Goal: Task Accomplishment & Management: Manage account settings

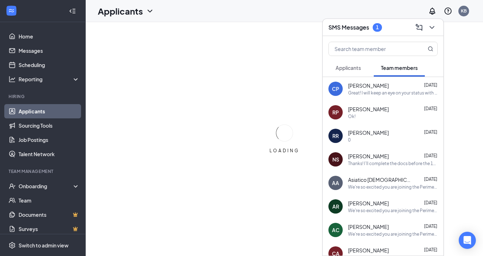
click at [345, 65] on span "Applicants" at bounding box center [348, 68] width 25 height 6
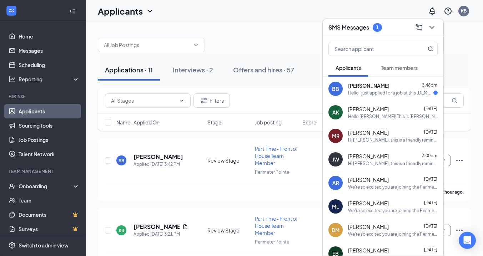
click at [367, 91] on div "Hello I just applied for a job at this [DEMOGRAPHIC_DATA]-fil-a, but I am a [DE…" at bounding box center [390, 93] width 85 height 6
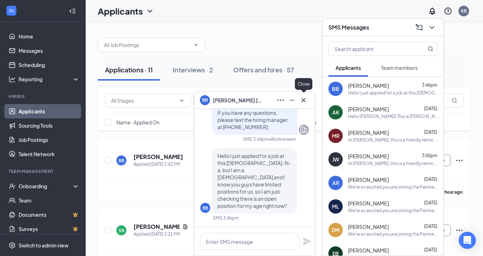
click at [305, 100] on icon "Cross" at bounding box center [303, 100] width 9 height 9
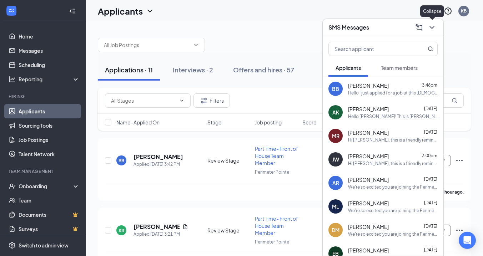
click at [432, 27] on icon "ChevronDown" at bounding box center [432, 27] width 9 height 9
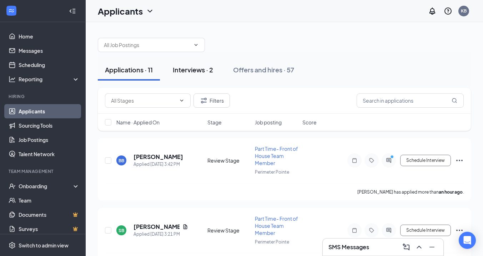
click at [192, 74] on div "Interviews · 2" at bounding box center [193, 69] width 40 height 9
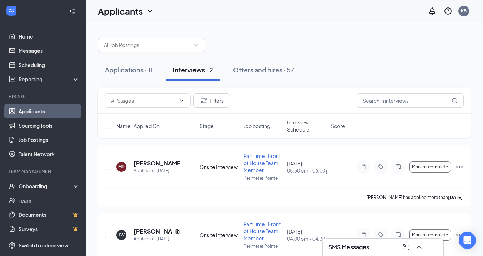
click at [300, 129] on span "Interview Schedule" at bounding box center [307, 126] width 40 height 14
click at [300, 129] on span "Interview Schedule" at bounding box center [302, 126] width 31 height 14
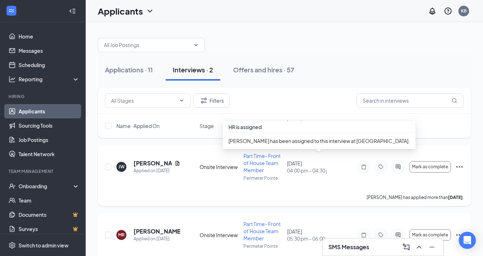
scroll to position [27, 0]
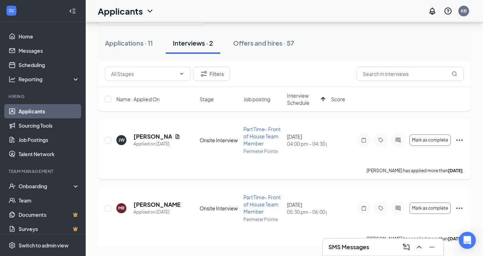
click at [274, 147] on div "Part Time- Front of House Team Member Perimeter Pointe" at bounding box center [264, 140] width 40 height 29
click at [462, 143] on icon "Ellipses" at bounding box center [459, 140] width 9 height 9
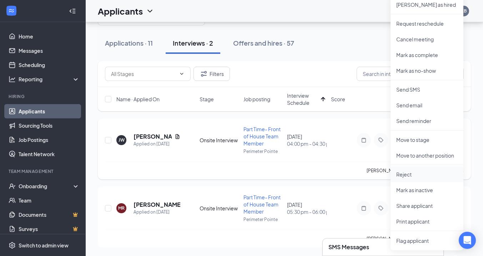
click at [433, 174] on p "Reject" at bounding box center [427, 174] width 61 height 7
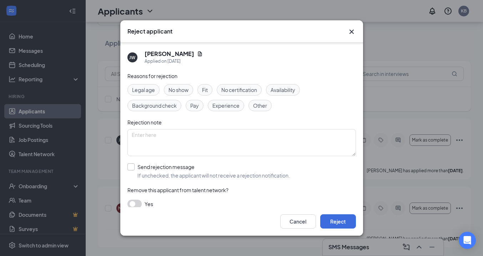
scroll to position [8, 0]
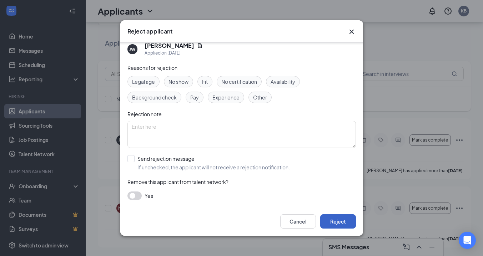
click at [343, 223] on button "Reject" at bounding box center [338, 222] width 36 height 14
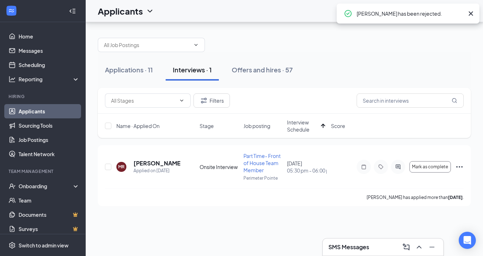
scroll to position [0, 0]
click at [135, 71] on div "Applications · 11" at bounding box center [129, 69] width 48 height 9
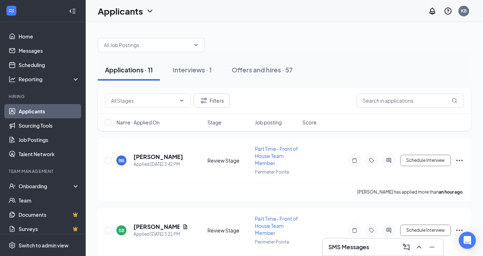
click at [338, 246] on h3 "SMS Messages" at bounding box center [349, 248] width 41 height 8
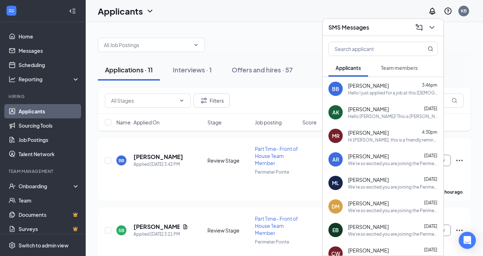
click at [364, 91] on div "Hello I just applied for a job at this [DEMOGRAPHIC_DATA]-fil-a, but I am a [DE…" at bounding box center [393, 93] width 90 height 6
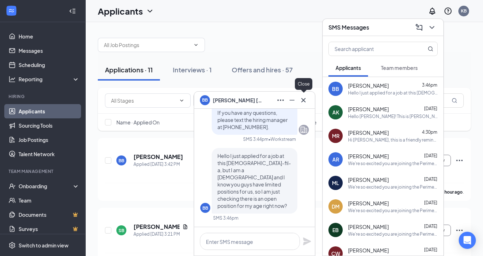
click at [305, 101] on icon "Cross" at bounding box center [304, 100] width 4 height 4
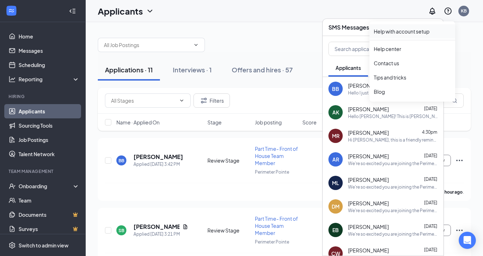
click at [434, 28] on link "Help with account setup" at bounding box center [412, 31] width 77 height 7
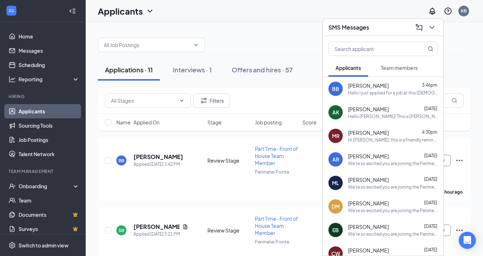
click at [433, 31] on button at bounding box center [432, 27] width 11 height 11
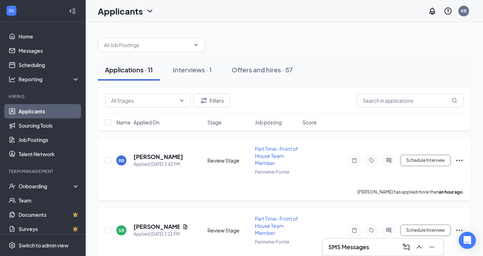
click at [462, 158] on icon "Ellipses" at bounding box center [459, 160] width 9 height 9
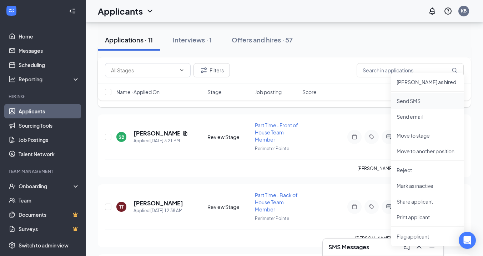
scroll to position [98, 0]
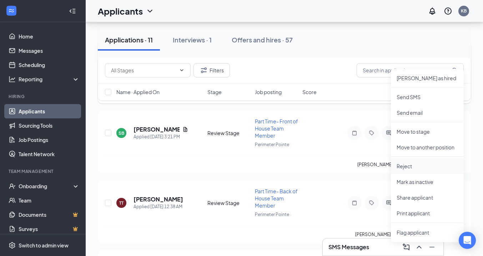
click at [412, 163] on p "Reject" at bounding box center [427, 166] width 61 height 7
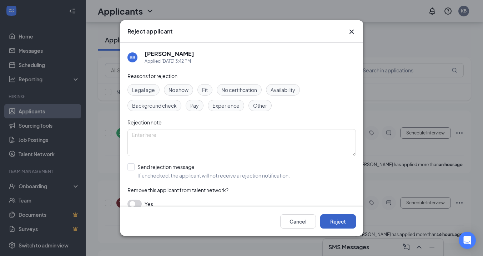
click at [342, 220] on button "Reject" at bounding box center [338, 222] width 36 height 14
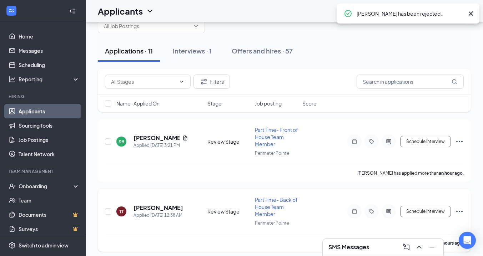
scroll to position [0, 0]
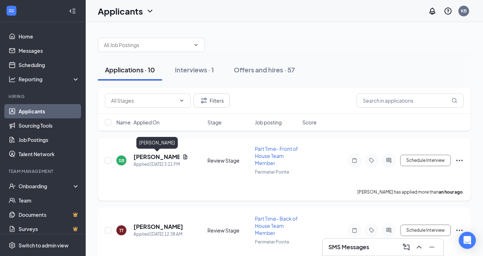
click at [160, 158] on h5 "[PERSON_NAME]" at bounding box center [157, 157] width 46 height 8
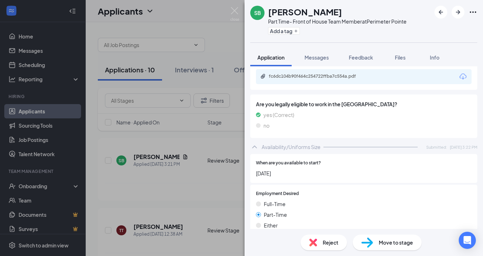
scroll to position [321, 0]
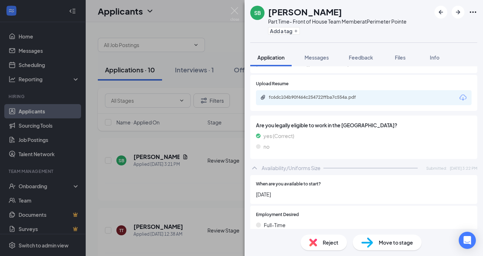
click at [310, 95] on div "fc6dc104b90f464c254722ffba7c554a.pdf" at bounding box center [319, 98] width 100 height 6
click at [329, 243] on span "Reject" at bounding box center [331, 243] width 16 height 8
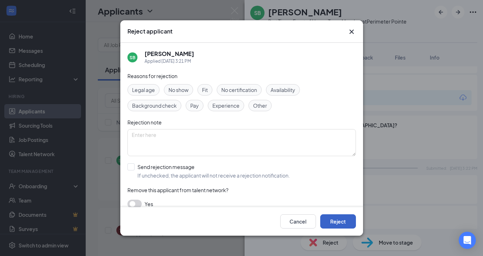
click at [330, 220] on button "Reject" at bounding box center [338, 222] width 36 height 14
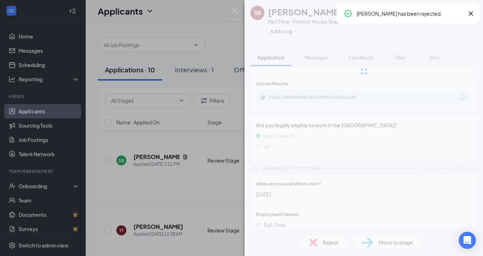
click at [472, 14] on icon "Cross" at bounding box center [471, 13] width 4 height 4
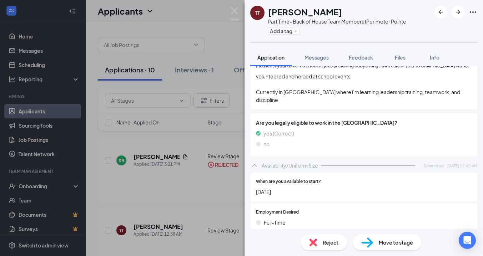
scroll to position [274, 0]
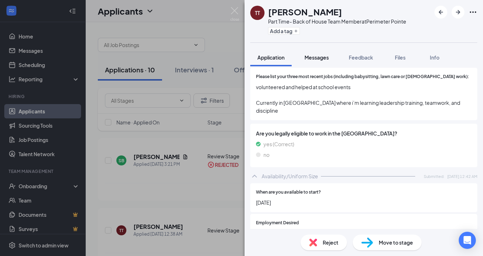
click at [320, 60] on span "Messages" at bounding box center [317, 57] width 24 height 6
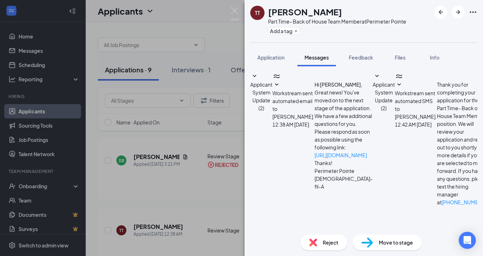
click at [281, 238] on textarea at bounding box center [297, 259] width 94 height 43
paste textarea "Hello [PERSON_NAME], this is [PERSON_NAME] with CFA Perimeter Pointe. I am inte…"
click at [289, 238] on textarea "Hello [PERSON_NAME], this is [PERSON_NAME] with CFA Perimeter Pointe. I am inte…" at bounding box center [297, 259] width 94 height 43
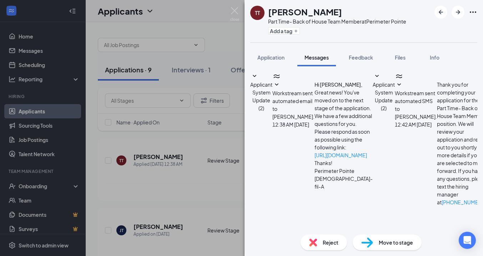
click at [289, 238] on textarea "Hello [PERSON_NAME], this is [PERSON_NAME] with CFA Perimeter Pointe. I am inte…" at bounding box center [297, 259] width 94 height 43
drag, startPoint x: 413, startPoint y: 184, endPoint x: 450, endPoint y: 179, distance: 37.2
click at [344, 238] on textarea "Hello [PERSON_NAME], this is [PERSON_NAME] with CFA Perimeter Pointe. I am inte…" at bounding box center [297, 259] width 94 height 43
drag, startPoint x: 404, startPoint y: 190, endPoint x: 261, endPoint y: 191, distance: 143.3
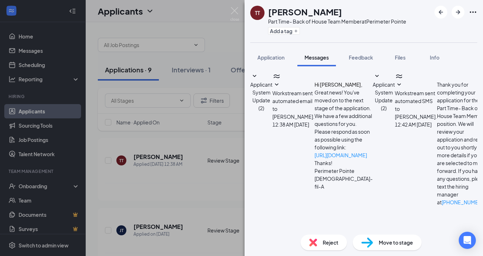
type textarea "Hello [PERSON_NAME], this is [PERSON_NAME] with CFA Perimeter Pointe. I am inte…"
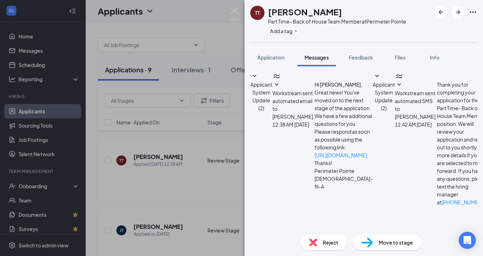
drag, startPoint x: 388, startPoint y: 143, endPoint x: 300, endPoint y: 100, distance: 97.9
copy span "Hello [PERSON_NAME], this is [PERSON_NAME] with CFA Perimeter Pointe. I am inte…"
click at [235, 57] on div "TT [PERSON_NAME] Part Time- Back of House Team Member at Perimeter Pointe Add a…" at bounding box center [241, 128] width 483 height 256
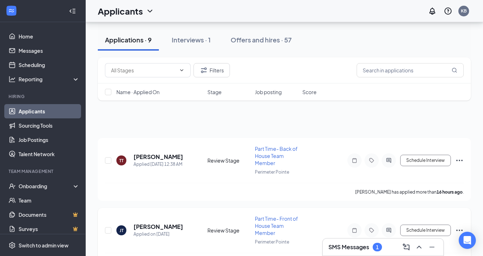
scroll to position [74, 0]
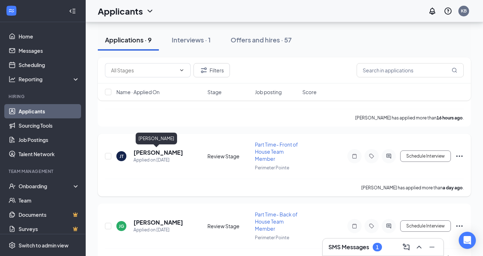
click at [152, 152] on h5 "[PERSON_NAME]" at bounding box center [159, 153] width 50 height 8
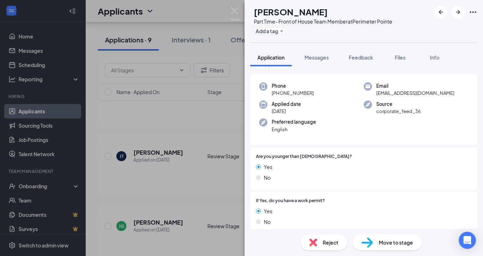
scroll to position [21, 0]
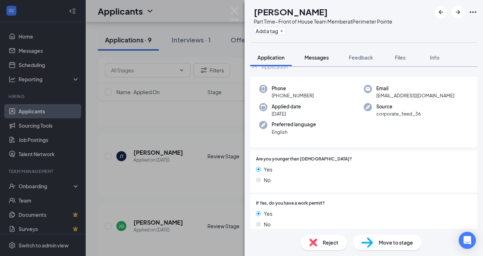
click at [315, 59] on span "Messages" at bounding box center [317, 57] width 24 height 6
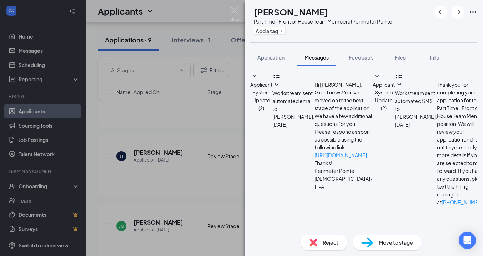
click at [286, 238] on textarea at bounding box center [297, 259] width 94 height 43
paste textarea "Hello [PERSON_NAME], this is [PERSON_NAME] with CFA Perimeter Pointe. I am inte…"
click at [286, 238] on textarea "Hello [PERSON_NAME], this is [PERSON_NAME] with CFA Perimeter Pointe. I am inte…" at bounding box center [297, 259] width 94 height 43
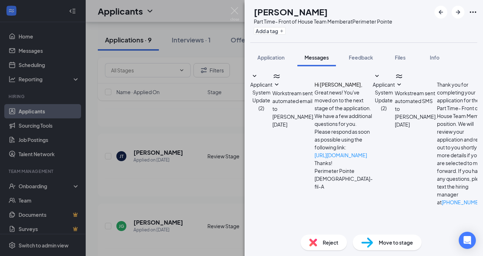
click at [344, 238] on textarea "Hello [PERSON_NAME], this is [PERSON_NAME] with CFA Perimeter Pointe. I am inte…" at bounding box center [297, 259] width 94 height 43
type textarea "Hello [PERSON_NAME], this is [PERSON_NAME] with CFA Perimeter Pointe. I am inte…"
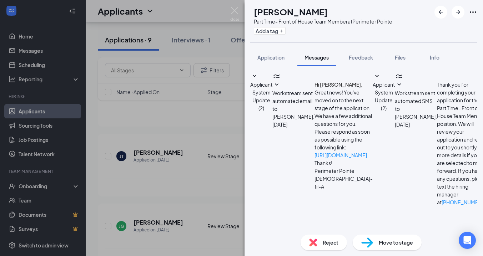
scroll to position [143, 0]
click at [220, 116] on div "[PERSON_NAME] Part Time- Front of House Team Member at [GEOGRAPHIC_DATA] Add a …" at bounding box center [241, 128] width 483 height 256
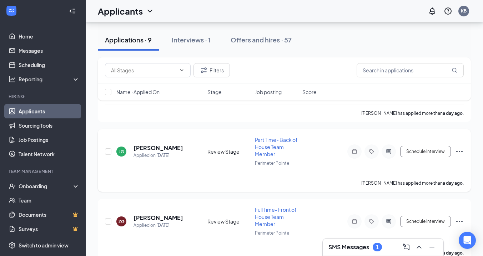
scroll to position [168, 0]
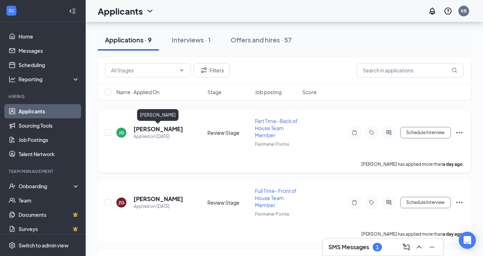
click at [160, 129] on h5 "[PERSON_NAME]" at bounding box center [159, 129] width 50 height 8
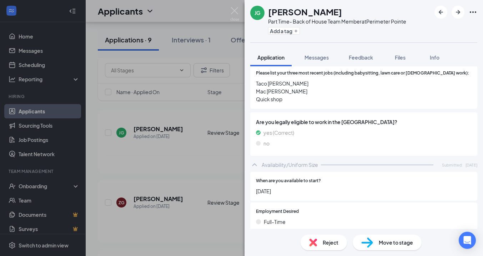
scroll to position [281, 0]
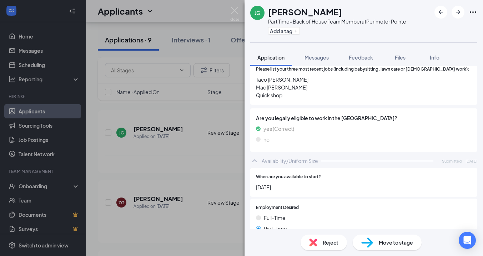
click at [337, 241] on span "Reject" at bounding box center [331, 243] width 16 height 8
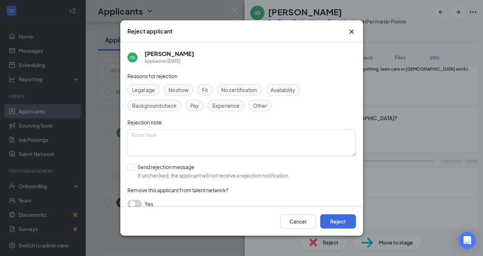
scroll to position [8, 0]
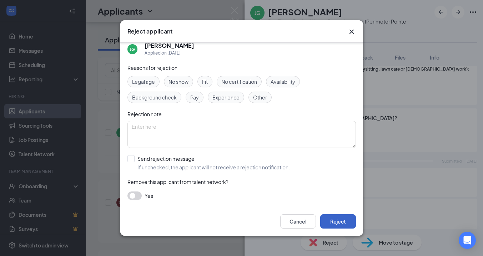
click at [343, 221] on button "Reject" at bounding box center [338, 222] width 36 height 14
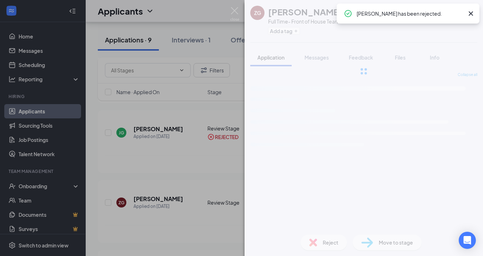
click at [469, 15] on icon "Cross" at bounding box center [471, 13] width 4 height 4
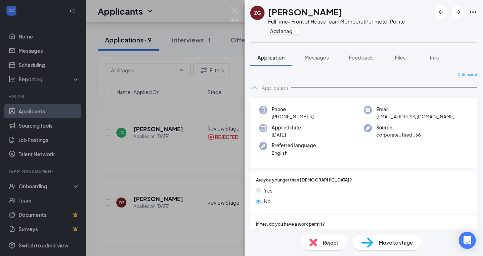
click at [339, 138] on div "Applied date [DATE]" at bounding box center [311, 131] width 105 height 15
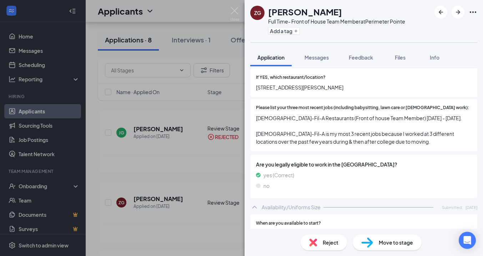
scroll to position [240, 0]
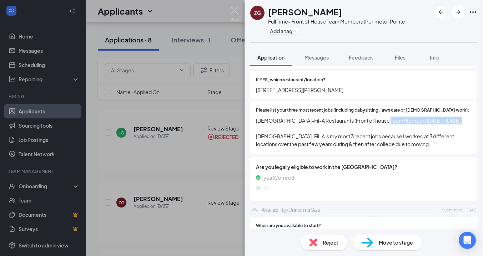
drag, startPoint x: 462, startPoint y: 115, endPoint x: 385, endPoint y: 116, distance: 76.5
click at [385, 117] on span "[DEMOGRAPHIC_DATA]-Fil-A Restaurants (Front of house Team Member) [DATE] - [DAT…" at bounding box center [364, 132] width 216 height 31
click at [388, 136] on span "[DEMOGRAPHIC_DATA]-Fil-A Restaurants (Front of house Team Member) [DATE] - [DAT…" at bounding box center [364, 132] width 216 height 31
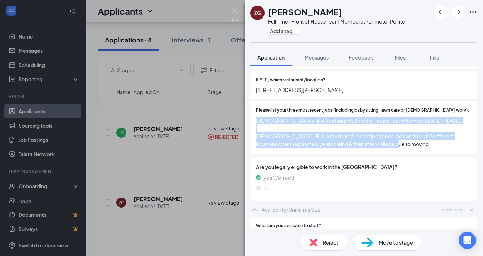
drag, startPoint x: 379, startPoint y: 136, endPoint x: 255, endPoint y: 114, distance: 125.9
click at [255, 114] on div "Please list your three most recent jobs (including babysitting, lawn care or [D…" at bounding box center [363, 127] width 227 height 53
click at [258, 117] on span "[DEMOGRAPHIC_DATA]-Fil-A Restaurants (Front of house Team Member) [DATE] - [DAT…" at bounding box center [364, 132] width 216 height 31
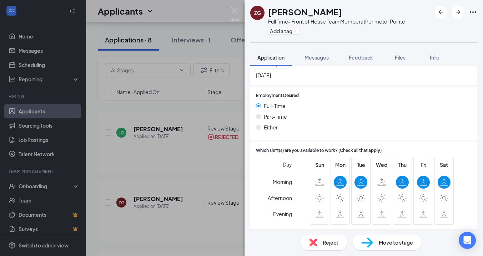
scroll to position [402, 0]
click at [330, 242] on span "Reject" at bounding box center [331, 243] width 16 height 8
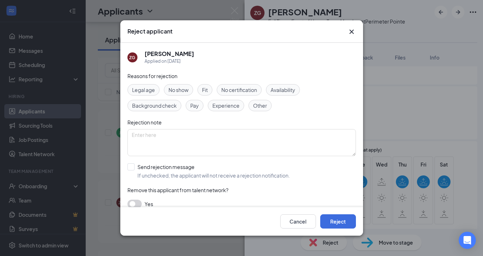
scroll to position [8, 0]
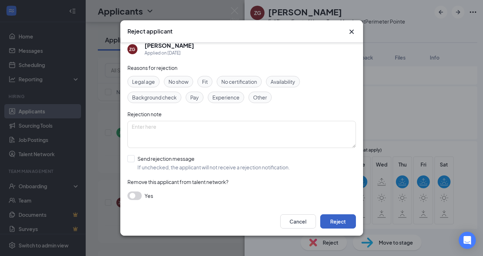
click at [334, 224] on button "Reject" at bounding box center [338, 222] width 36 height 14
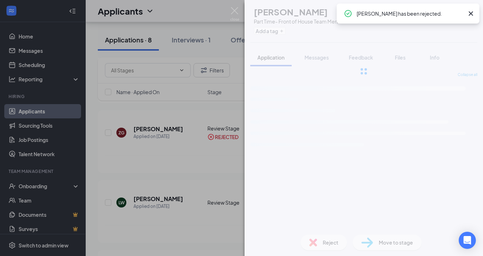
click at [471, 15] on icon "Cross" at bounding box center [471, 13] width 9 height 9
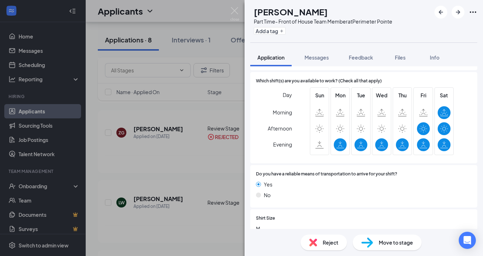
scroll to position [520, 0]
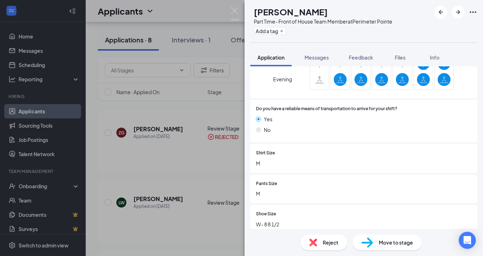
click at [329, 245] on span "Reject" at bounding box center [331, 243] width 16 height 8
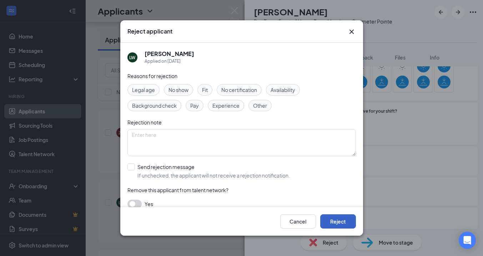
click at [334, 223] on button "Reject" at bounding box center [338, 222] width 36 height 14
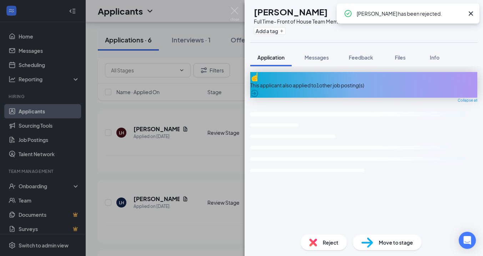
click at [471, 15] on icon "Cross" at bounding box center [471, 13] width 9 height 9
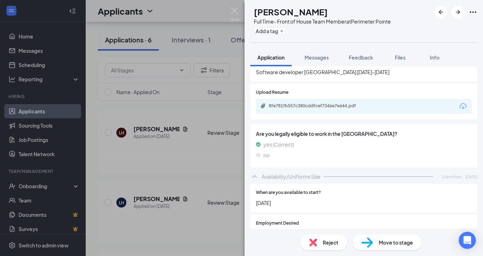
scroll to position [331, 0]
click at [352, 98] on div "8fe781fb557c380cddfcef7346e7e644.pdf" at bounding box center [364, 105] width 216 height 15
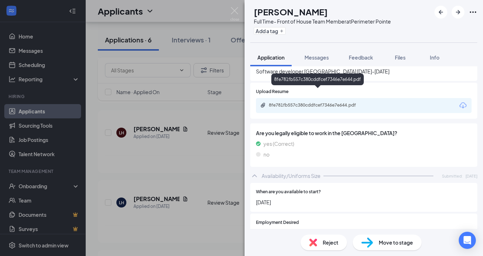
click at [350, 103] on div "8fe781fb557c380cddfcef7346e7e644.pdf" at bounding box center [319, 106] width 100 height 6
click at [357, 140] on div "yes (Correct)" at bounding box center [364, 144] width 216 height 8
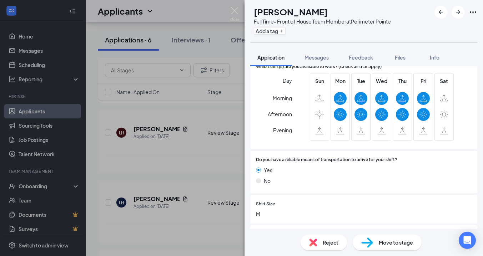
scroll to position [587, 0]
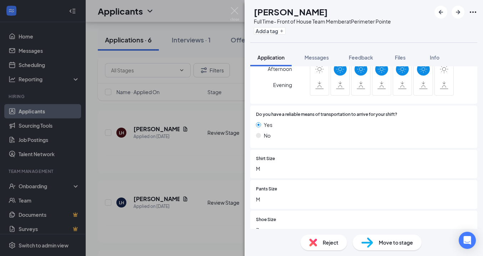
click at [330, 237] on div "Reject" at bounding box center [324, 243] width 46 height 16
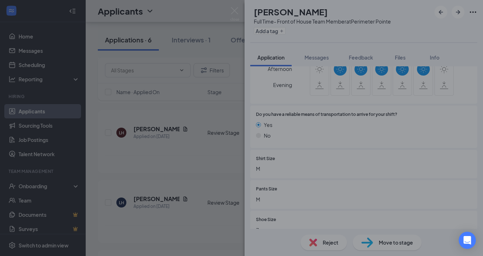
scroll to position [585, 0]
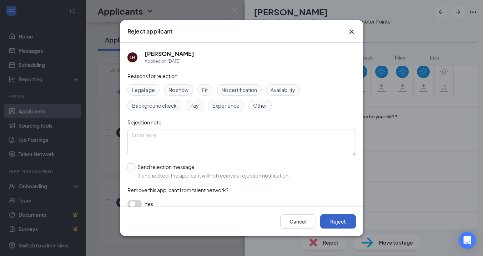
click at [337, 222] on button "Reject" at bounding box center [338, 222] width 36 height 14
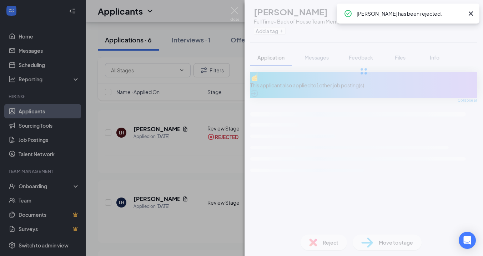
click at [472, 14] on icon "Cross" at bounding box center [471, 13] width 9 height 9
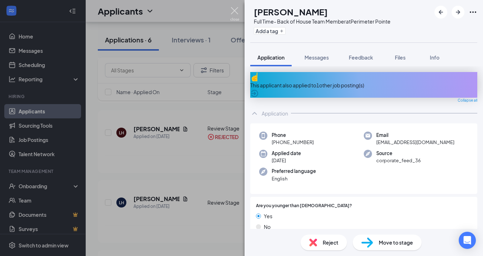
click at [236, 10] on img at bounding box center [234, 14] width 9 height 14
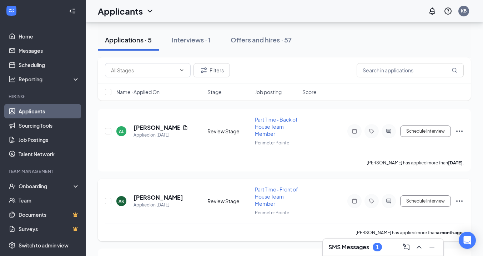
scroll to position [185, 0]
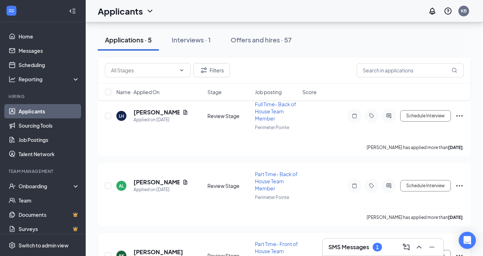
click at [148, 183] on h5 "[PERSON_NAME]" at bounding box center [157, 183] width 46 height 8
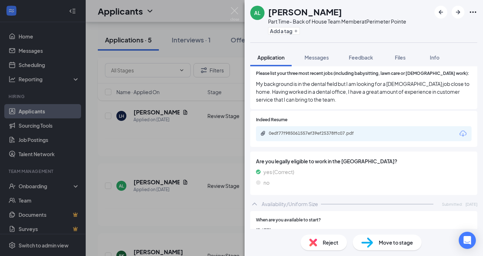
scroll to position [295, 0]
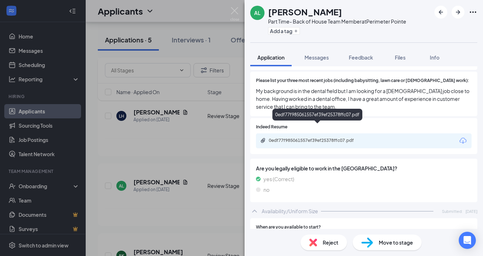
click at [320, 138] on div "0edf77f985061557ef39ef25378ffc07.pdf" at bounding box center [319, 141] width 100 height 6
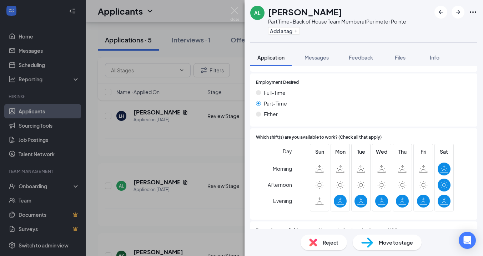
scroll to position [463, 0]
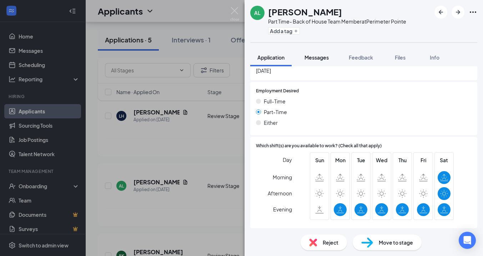
click at [315, 61] on button "Messages" at bounding box center [317, 58] width 39 height 18
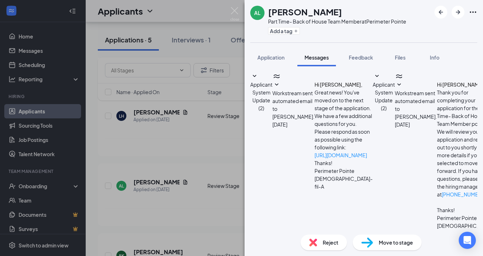
click at [300, 238] on textarea at bounding box center [297, 259] width 94 height 43
paste textarea "Hello [PERSON_NAME], this is [PERSON_NAME] with CFA Perimeter Pointe. I am inte…"
click at [287, 238] on textarea "Hello [PERSON_NAME], this is [PERSON_NAME] with CFA Perimeter Pointe. I am inte…" at bounding box center [297, 259] width 94 height 43
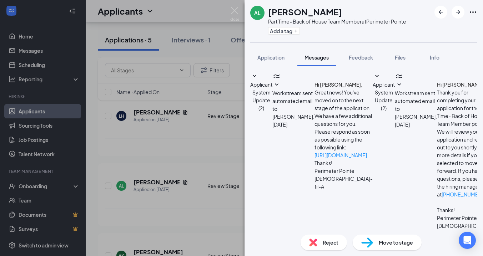
scroll to position [4, 0]
click at [344, 238] on textarea "Hello [PERSON_NAME], this is [PERSON_NAME] with CFA Perimeter Pointe. I am inte…" at bounding box center [297, 259] width 94 height 43
type textarea "Hello [PERSON_NAME], this is [PERSON_NAME] with CFA Perimeter Pointe. I am inte…"
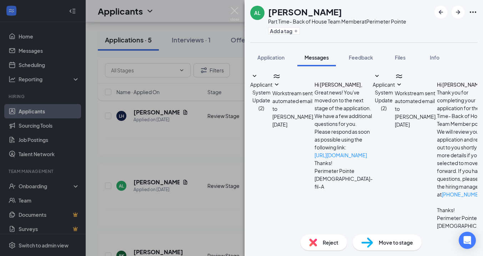
click at [204, 148] on div "AL [PERSON_NAME] Part Time- Back of House Team Member at Perimeter Pointe Add a…" at bounding box center [241, 128] width 483 height 256
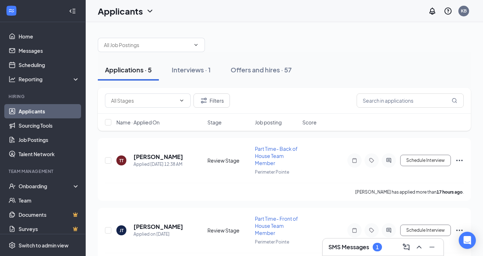
click at [139, 71] on div "Applications · 5" at bounding box center [128, 69] width 47 height 9
click at [154, 157] on h5 "[PERSON_NAME]" at bounding box center [159, 157] width 50 height 8
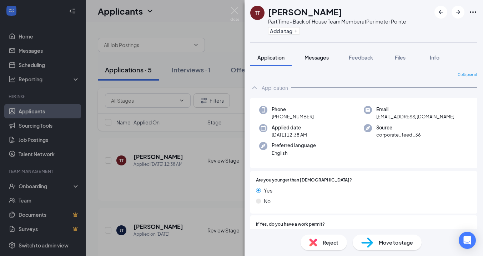
click at [317, 58] on span "Messages" at bounding box center [317, 57] width 24 height 6
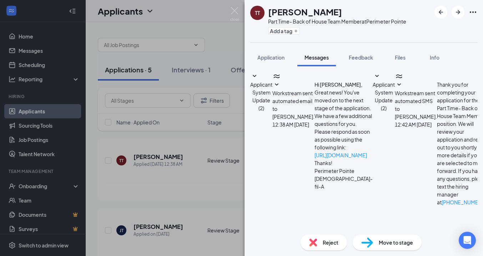
scroll to position [136, 0]
click at [220, 50] on div "TT [PERSON_NAME] Part Time- Back of House Team Member at Perimeter Pointe Add a…" at bounding box center [241, 128] width 483 height 256
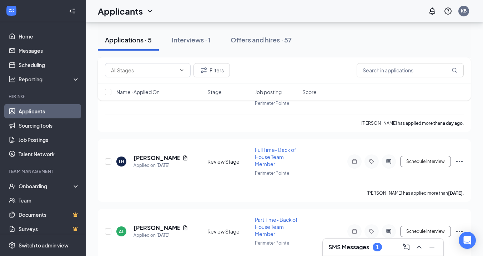
scroll to position [103, 0]
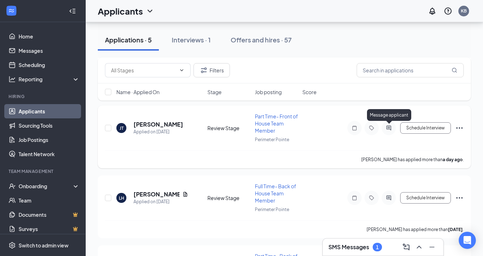
click at [389, 127] on icon "ActiveChat" at bounding box center [389, 128] width 5 height 5
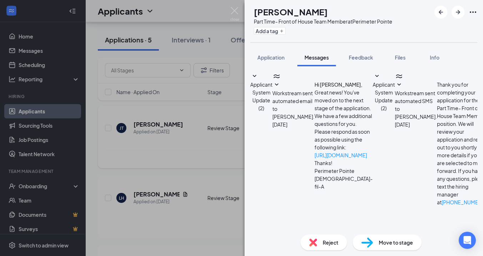
scroll to position [143, 0]
click at [459, 13] on icon "ArrowRight" at bounding box center [458, 12] width 4 height 4
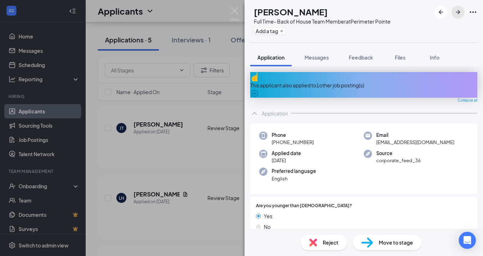
click at [459, 13] on icon "ArrowRight" at bounding box center [458, 12] width 4 height 4
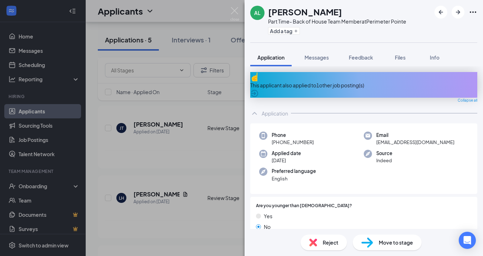
click at [235, 15] on img at bounding box center [234, 14] width 9 height 14
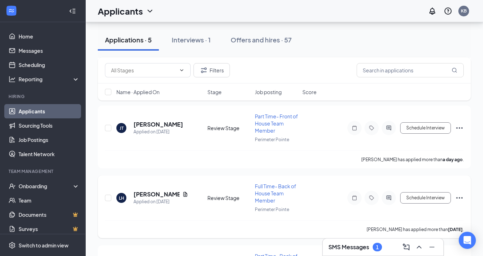
click at [357, 212] on div "LH [PERSON_NAME] Applied on [DATE] Review Stage Full Time- Back of House Team M…" at bounding box center [284, 202] width 359 height 38
click at [161, 195] on h5 "[PERSON_NAME]" at bounding box center [157, 195] width 46 height 8
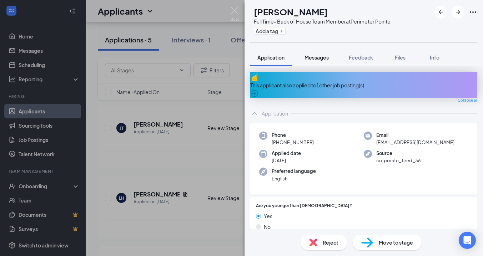
click at [317, 55] on span "Messages" at bounding box center [317, 57] width 24 height 6
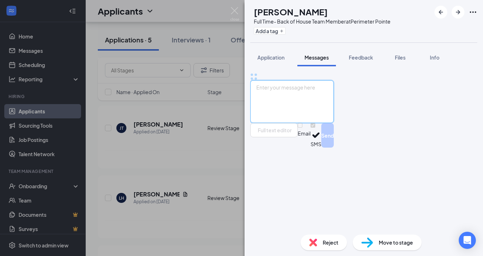
click at [279, 123] on textarea at bounding box center [292, 101] width 84 height 43
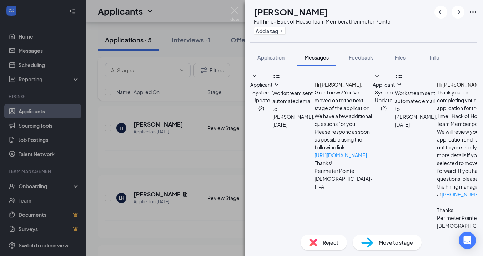
scroll to position [58, 0]
paste textarea "Hello [PERSON_NAME], this is [PERSON_NAME] with CFA Perimeter Pointe. I am inte…"
click at [285, 238] on textarea "Hello [PERSON_NAME], this is [PERSON_NAME] with CFA Perimeter Pointe. I am inte…" at bounding box center [297, 259] width 94 height 43
click at [344, 238] on textarea "Hello [PERSON_NAME], this is [PERSON_NAME] with CFA Perimeter Pointe. I am inte…" at bounding box center [297, 259] width 94 height 43
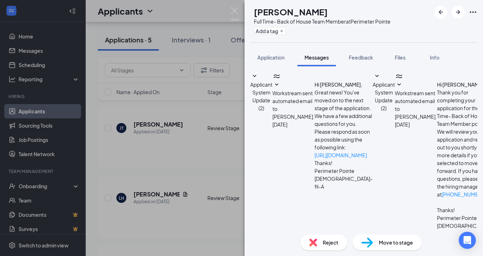
click at [344, 238] on textarea "Hello [PERSON_NAME], this is [PERSON_NAME] with CFA Perimeter Pointe. I am inte…" at bounding box center [297, 259] width 94 height 43
type textarea "Hello [PERSON_NAME], this is [PERSON_NAME] with CFA Perimeter Pointe. I am inte…"
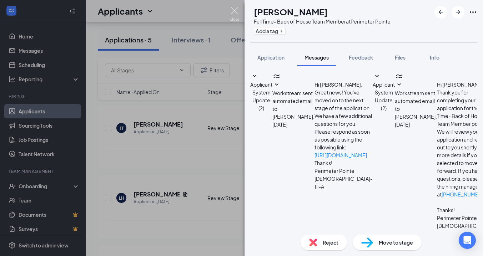
click at [234, 16] on img at bounding box center [234, 14] width 9 height 14
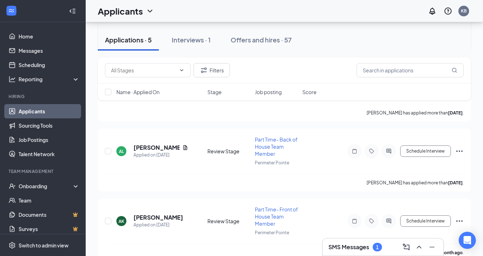
scroll to position [221, 0]
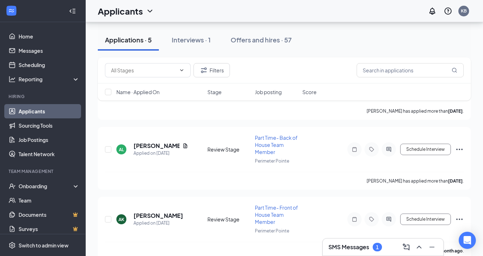
click at [381, 249] on div "1" at bounding box center [377, 247] width 9 height 9
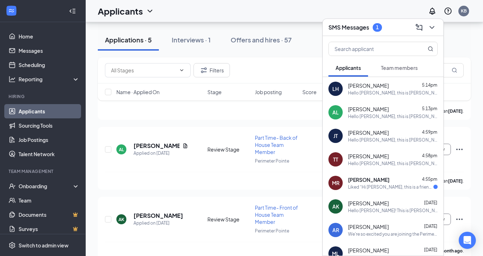
click at [390, 176] on span "[PERSON_NAME]" at bounding box center [368, 179] width 41 height 7
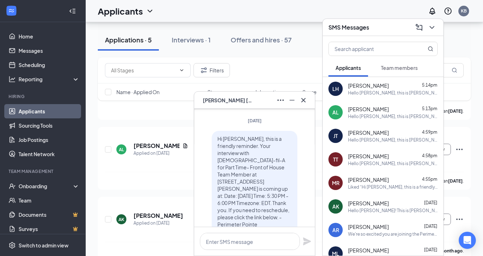
scroll to position [-182, 0]
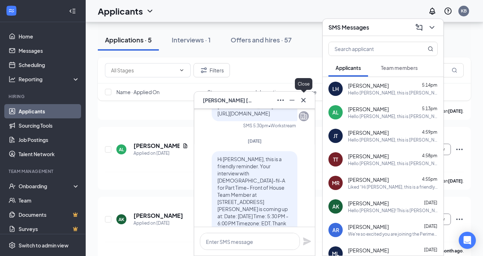
click at [304, 95] on button at bounding box center [303, 100] width 11 height 11
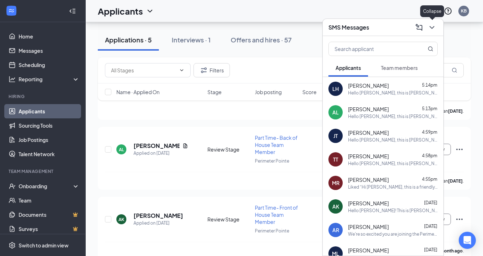
click at [433, 30] on icon "ChevronDown" at bounding box center [432, 27] width 9 height 9
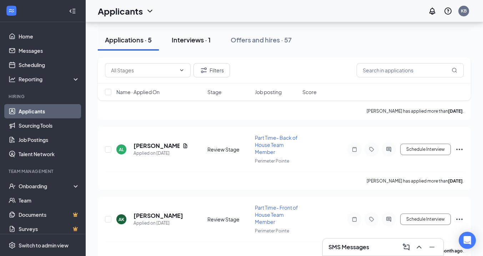
click at [182, 41] on div "Interviews · 1" at bounding box center [191, 39] width 39 height 9
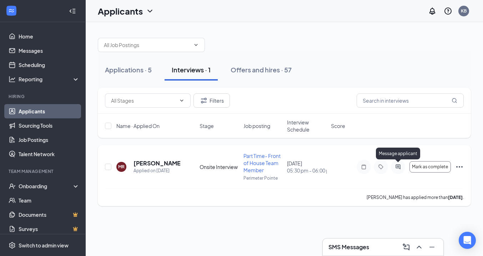
click at [402, 166] on icon "ActiveChat" at bounding box center [398, 167] width 9 height 6
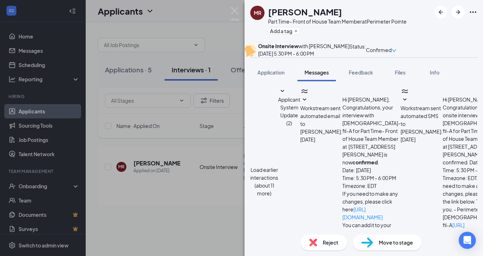
scroll to position [102, 0]
click at [271, 76] on div "Application" at bounding box center [271, 72] width 27 height 7
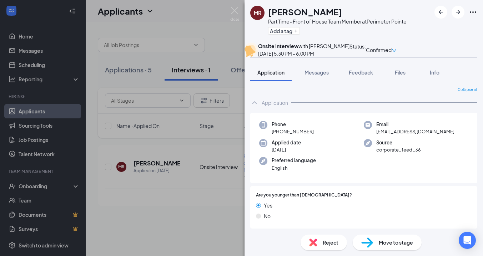
click at [199, 18] on div "[PERSON_NAME] Part Time- Front of House Team Member at [GEOGRAPHIC_DATA] Add a …" at bounding box center [241, 128] width 483 height 256
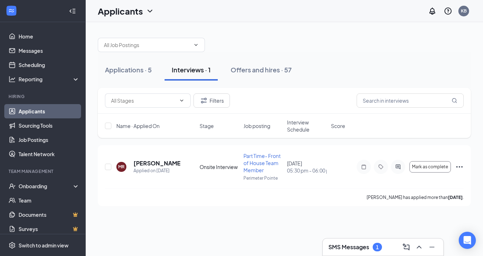
click at [333, 246] on h3 "SMS Messages" at bounding box center [349, 248] width 41 height 8
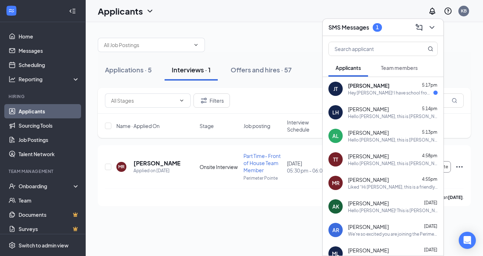
click at [400, 95] on div "Hey [PERSON_NAME]! I have school from 8AM-3:30PM. Is it fine if I give you a ca…" at bounding box center [390, 93] width 85 height 6
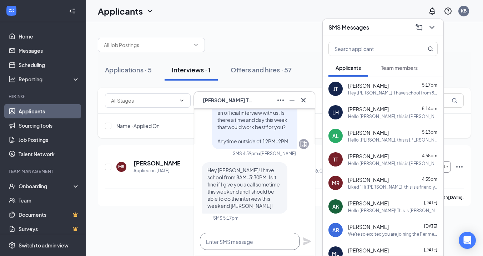
click at [249, 244] on textarea at bounding box center [250, 241] width 100 height 17
type textarea "I"
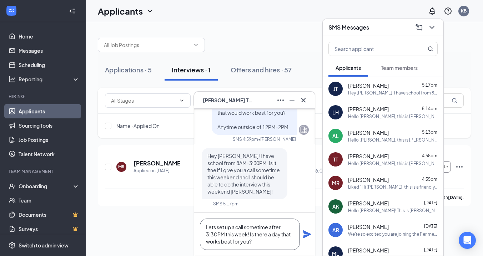
type textarea "Lets set up a call sometime after 3:30PM this week! Is there a day that works b…"
click at [306, 235] on icon "Plane" at bounding box center [307, 234] width 9 height 9
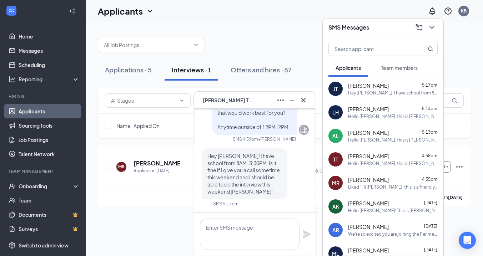
scroll to position [0, 0]
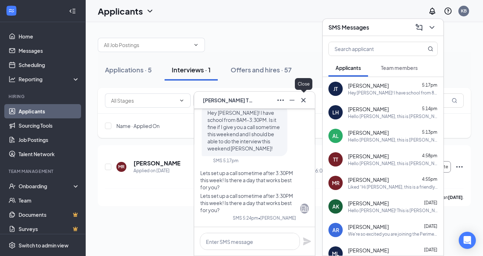
click at [306, 99] on icon "Cross" at bounding box center [303, 100] width 9 height 9
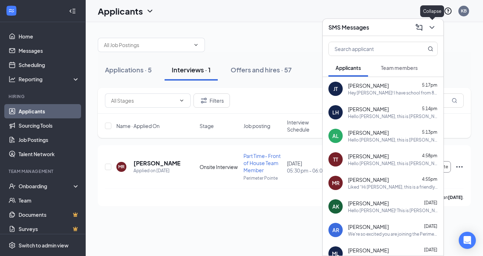
click at [435, 25] on icon "ChevronDown" at bounding box center [432, 27] width 9 height 9
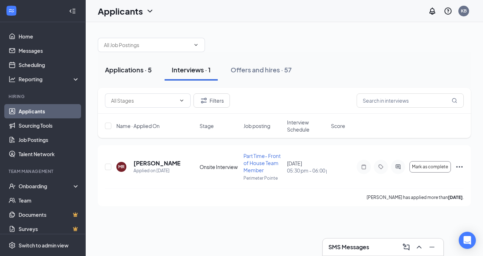
click at [131, 67] on div "Applications · 5" at bounding box center [128, 69] width 47 height 9
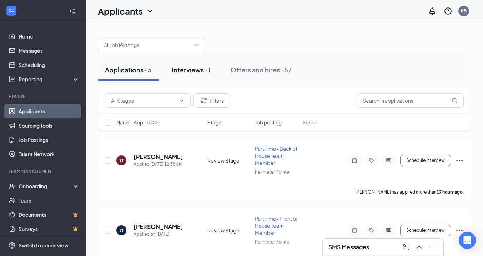
click at [192, 69] on div "Interviews · 1" at bounding box center [191, 69] width 39 height 9
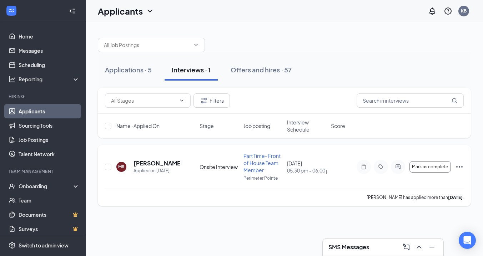
click at [153, 161] on h5 "[PERSON_NAME]" at bounding box center [157, 164] width 47 height 8
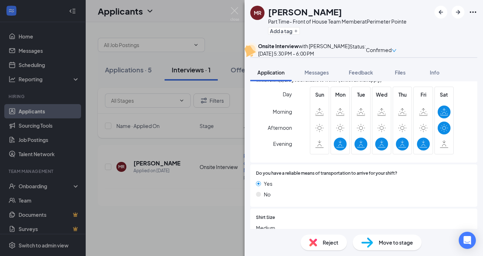
scroll to position [465, 0]
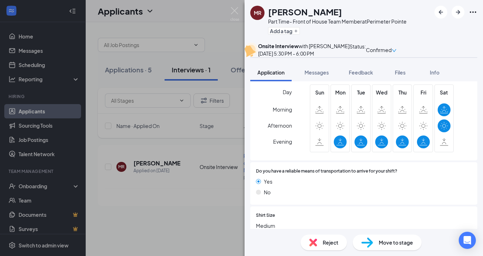
click at [382, 245] on span "Move to stage" at bounding box center [396, 243] width 34 height 8
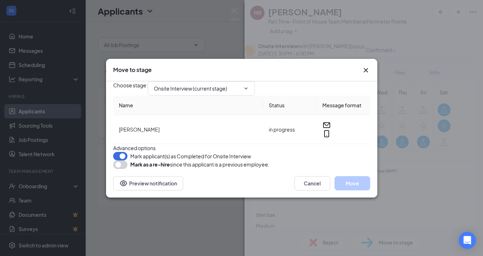
type input "Hiring Complete (final stage)"
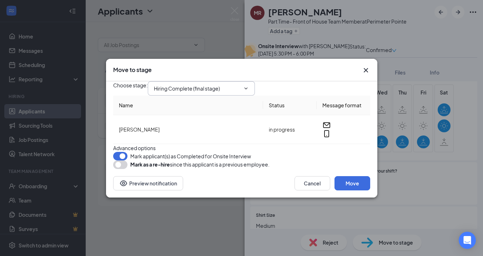
click at [189, 85] on input "Hiring Complete (final stage)" at bounding box center [197, 89] width 86 height 8
click at [312, 81] on div "Choose stage : Hiring Complete (final stage) Application Availability/Uniforms …" at bounding box center [241, 88] width 257 height 14
click at [221, 85] on input "Hiring Complete (final stage)" at bounding box center [197, 89] width 86 height 8
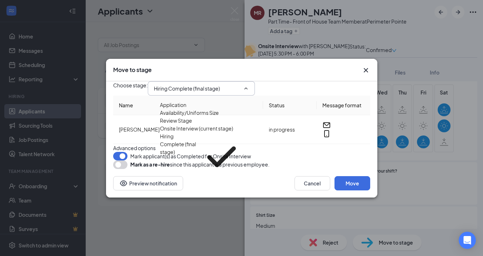
click at [288, 81] on div "Choose stage : Hiring Complete (final stage) Application Availability/Uniforms …" at bounding box center [241, 88] width 257 height 14
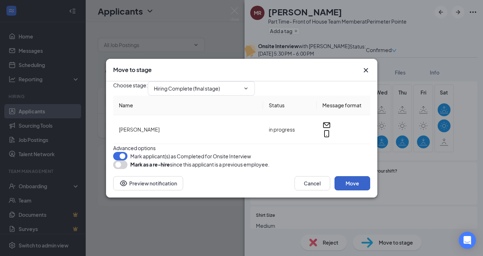
click at [360, 191] on button "Move" at bounding box center [353, 183] width 36 height 14
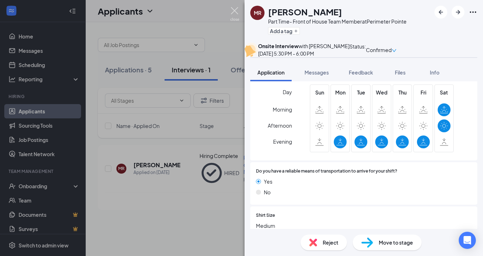
click at [234, 14] on img at bounding box center [234, 14] width 9 height 14
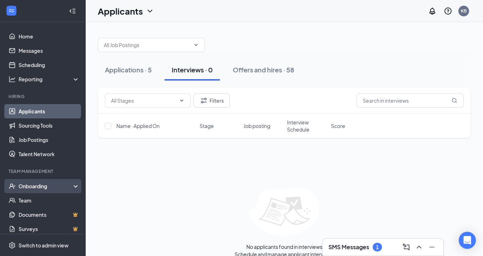
click at [58, 190] on div "Onboarding" at bounding box center [46, 186] width 55 height 7
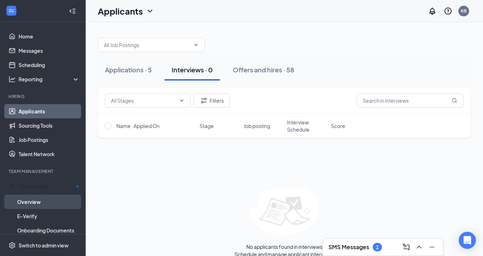
click at [49, 199] on link "Overview" at bounding box center [48, 202] width 63 height 14
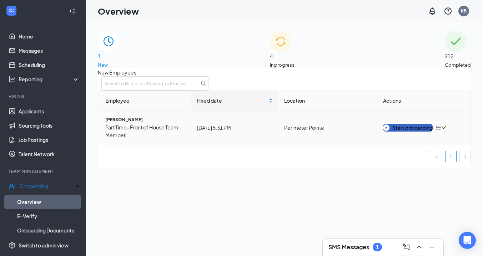
click at [404, 132] on div "Start onboarding" at bounding box center [408, 128] width 50 height 8
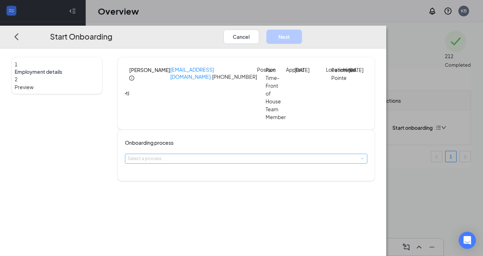
click at [173, 155] on div "Select a process" at bounding box center [245, 158] width 234 height 7
click at [181, 170] on span "Team-member On-boarding" at bounding box center [197, 167] width 68 height 6
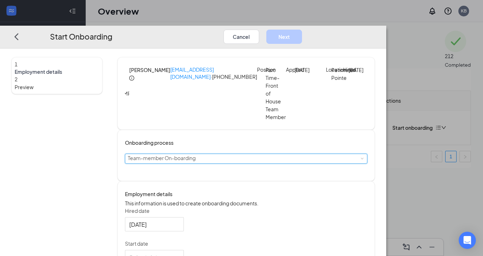
scroll to position [44, 0]
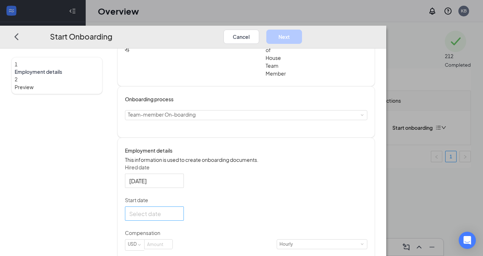
click at [180, 214] on div at bounding box center [154, 213] width 50 height 9
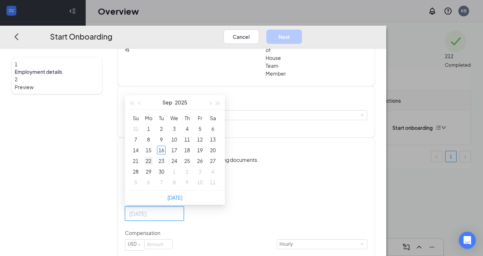
type input "[DATE]"
click at [153, 163] on div "22" at bounding box center [148, 161] width 9 height 9
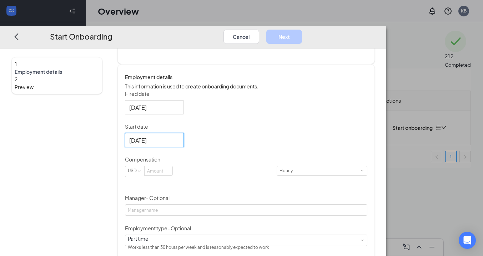
scroll to position [118, 0]
click at [173, 174] on input at bounding box center [159, 170] width 28 height 9
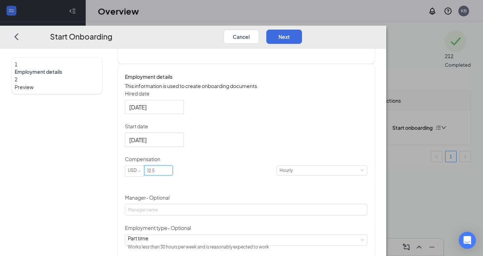
type input "12.5"
click at [296, 158] on div "Hired date [DATE] Start date [DATE] [DATE] Su Mo Tu We Th Fr Sa 31 1 2 3 4 5 6 …" at bounding box center [246, 201] width 243 height 223
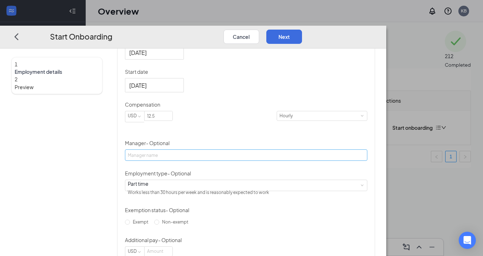
scroll to position [179, 0]
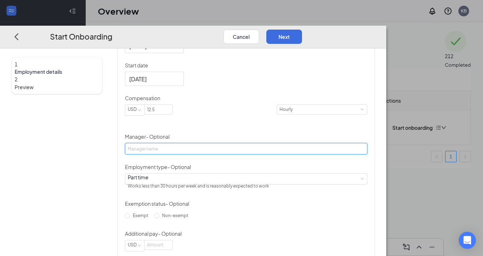
click at [221, 149] on input "Manager - Optional" at bounding box center [246, 148] width 243 height 11
type input "[PERSON_NAME]"
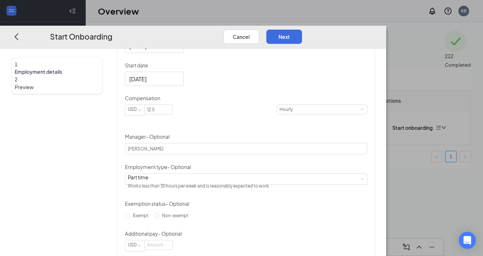
click at [329, 173] on div "Hired date [DATE] Start date [DATE] [DATE] Su Mo Tu We Th Fr Sa 31 1 2 3 4 5 6 …" at bounding box center [246, 140] width 243 height 223
click at [178, 222] on label "Non-exempt" at bounding box center [172, 215] width 37 height 11
click at [159, 219] on input "Non-exempt" at bounding box center [156, 216] width 5 height 5
radio input "true"
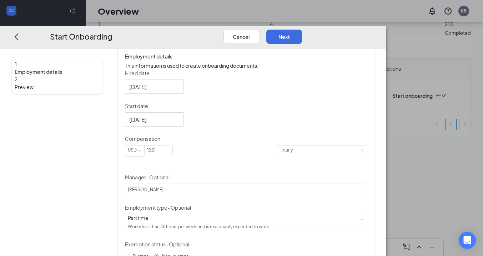
scroll to position [126, 0]
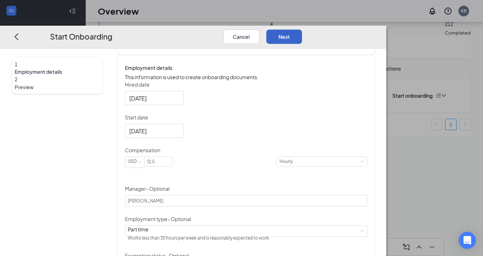
click at [302, 29] on button "Next" at bounding box center [284, 36] width 36 height 14
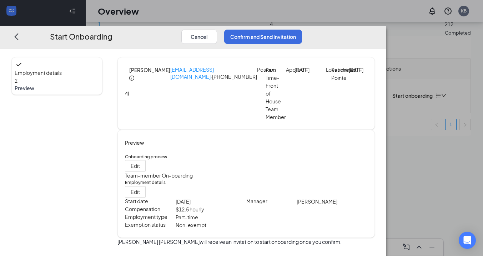
scroll to position [3, 0]
click at [302, 29] on button "Confirm and Send Invitation" at bounding box center [263, 36] width 78 height 14
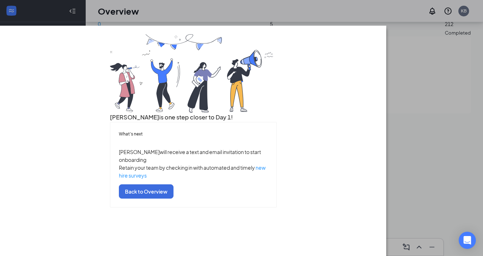
scroll to position [27, 0]
click at [174, 199] on button "Back to Overview" at bounding box center [146, 192] width 55 height 14
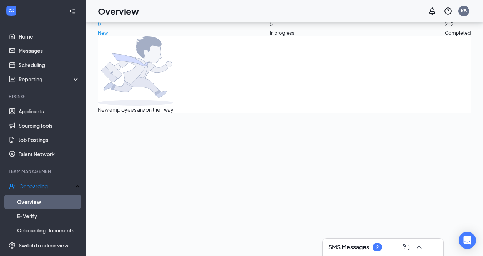
scroll to position [0, 0]
